Goal: Task Accomplishment & Management: Manage account settings

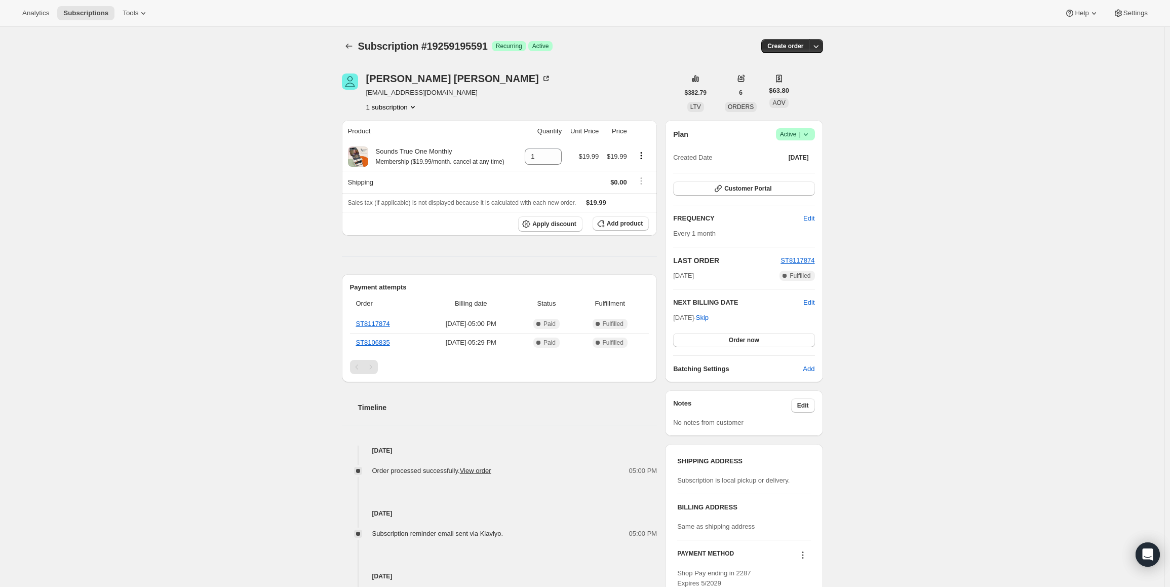
click at [799, 135] on span "Active |" at bounding box center [795, 134] width 31 height 10
click at [799, 173] on span "Cancel subscription" at bounding box center [798, 172] width 57 height 8
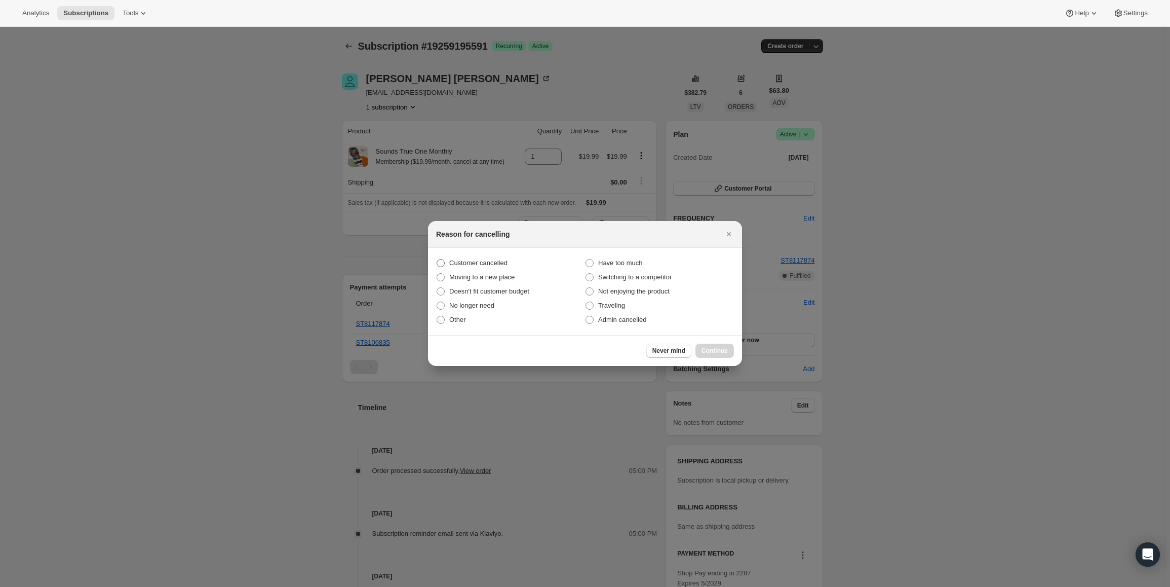
click at [476, 260] on span "Customer cancelled" at bounding box center [478, 263] width 58 height 8
click at [437, 259] on input "Customer cancelled" at bounding box center [437, 259] width 1 height 1
radio input "true"
click at [718, 349] on span "Continue" at bounding box center [715, 351] width 26 height 8
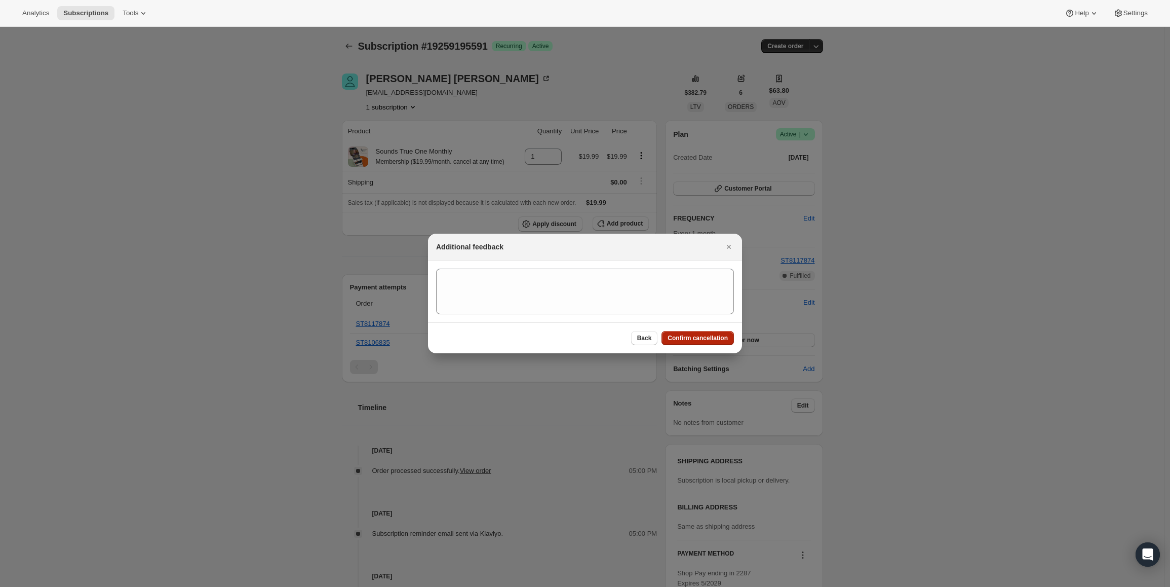
click at [710, 332] on button "Confirm cancellation" at bounding box center [698, 338] width 72 height 14
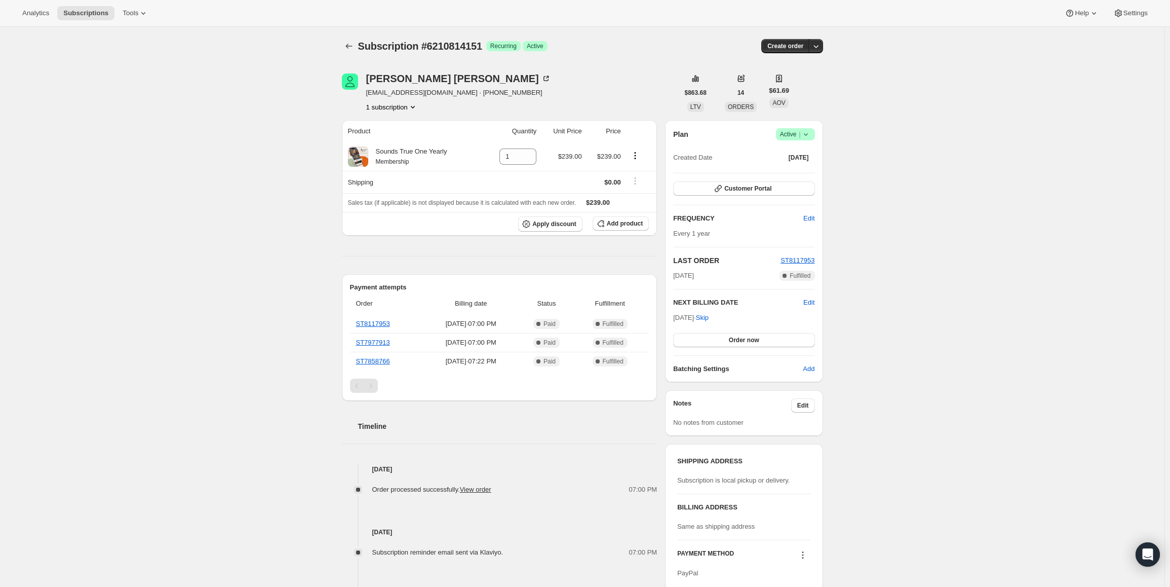
click at [808, 138] on icon at bounding box center [806, 134] width 10 height 10
click at [806, 174] on span "Cancel subscription" at bounding box center [798, 172] width 57 height 8
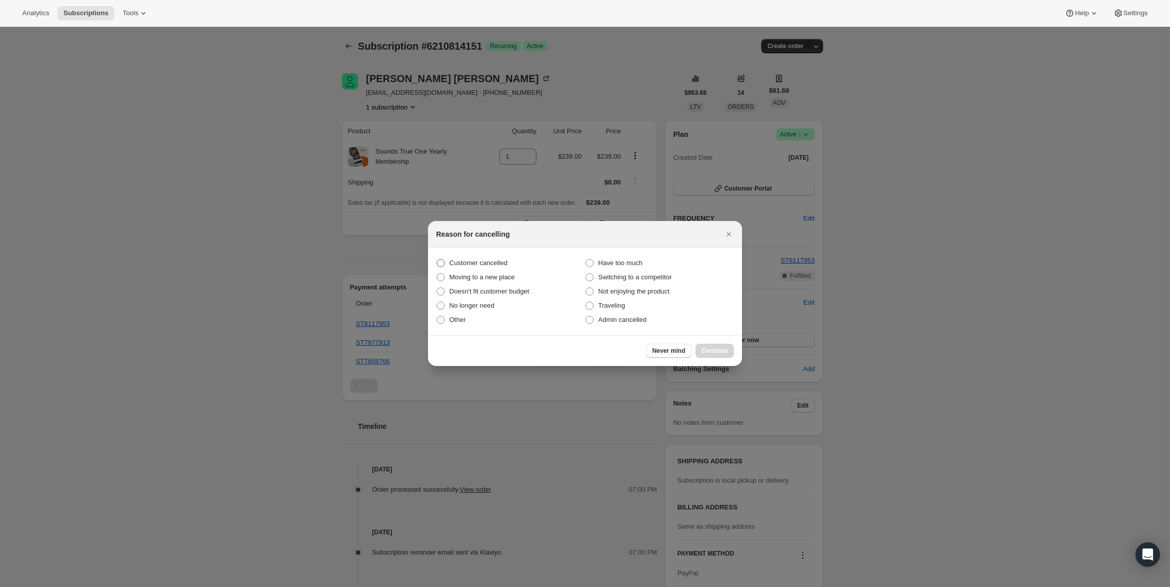
click at [477, 267] on span "Customer cancelled" at bounding box center [478, 263] width 58 height 8
click at [437, 259] on input "Customer cancelled" at bounding box center [437, 259] width 1 height 1
radio input "true"
click at [710, 350] on span "Continue" at bounding box center [715, 351] width 26 height 8
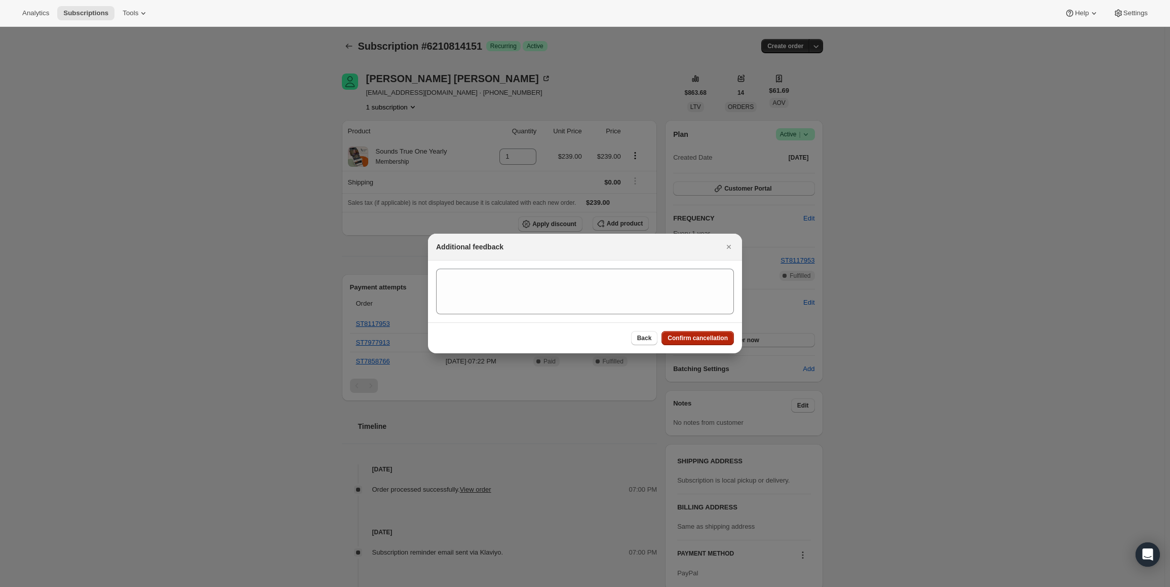
drag, startPoint x: 709, startPoint y: 335, endPoint x: 550, endPoint y: 235, distance: 188.4
click at [708, 335] on span "Confirm cancellation" at bounding box center [698, 338] width 60 height 8
